Goal: Register for event/course

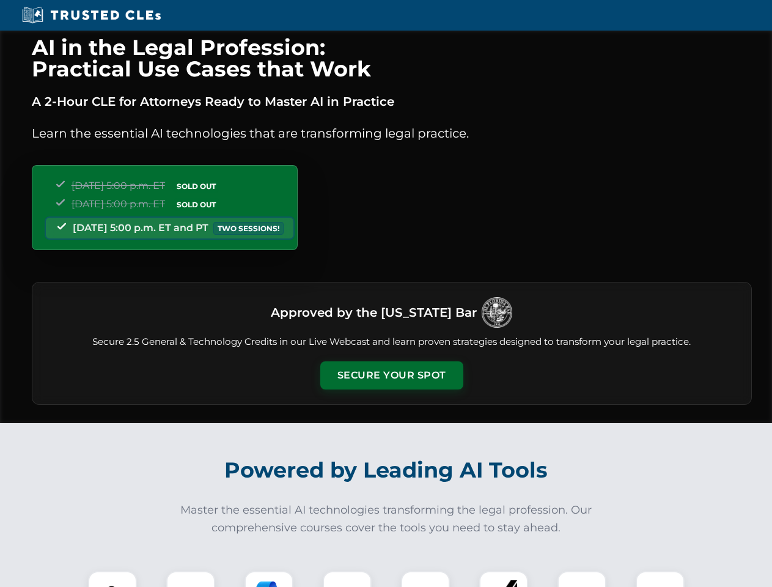
click at [391, 375] on button "Secure Your Spot" at bounding box center [391, 375] width 143 height 28
click at [112, 579] on img at bounding box center [112, 595] width 35 height 35
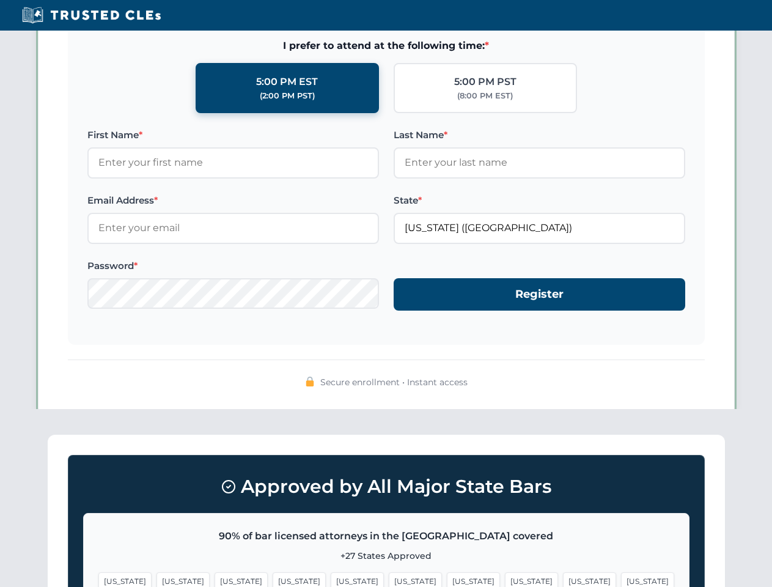
click at [447, 579] on span "[US_STATE]" at bounding box center [473, 581] width 53 height 18
click at [563, 579] on span "[US_STATE]" at bounding box center [589, 581] width 53 height 18
